Goal: Submit feedback/report problem

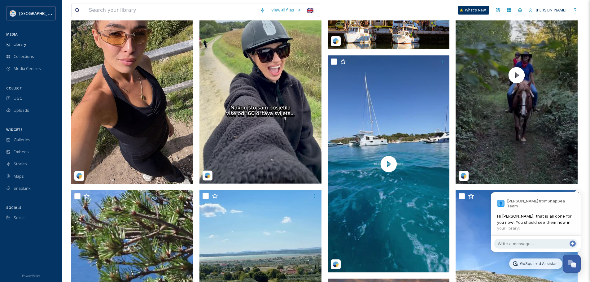
scroll to position [2605, 0]
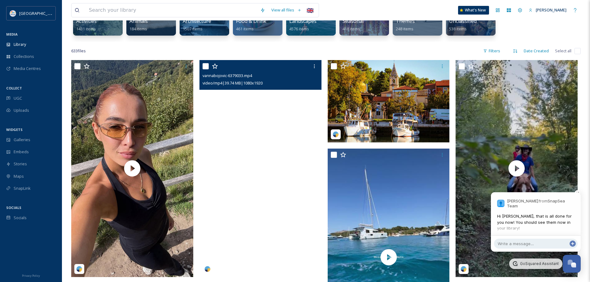
scroll to position [93, 0]
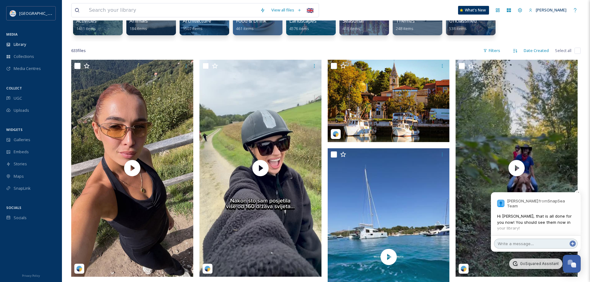
click at [541, 248] on textarea at bounding box center [536, 244] width 84 height 10
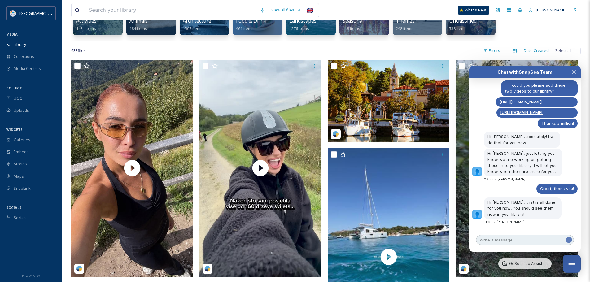
click at [526, 241] on textarea at bounding box center [525, 240] width 98 height 10
type textarea "Thank you!"
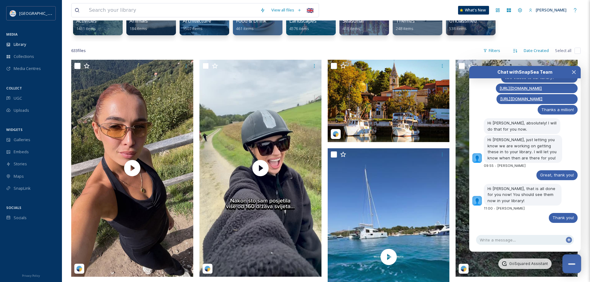
click at [575, 264] on div "Close Chat" at bounding box center [571, 264] width 7 height 1
